Goal: Use online tool/utility

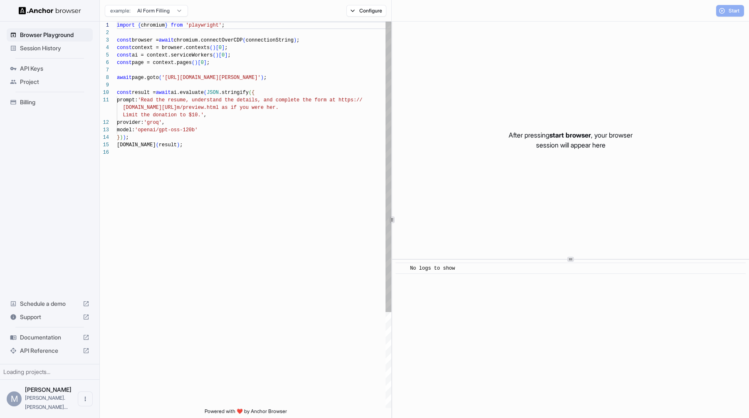
scroll to position [75, 0]
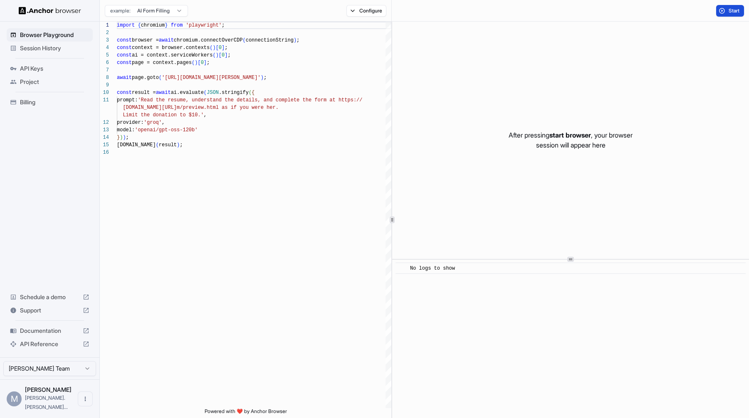
click at [721, 9] on button "Start" at bounding box center [730, 11] width 28 height 12
